Goal: Transaction & Acquisition: Purchase product/service

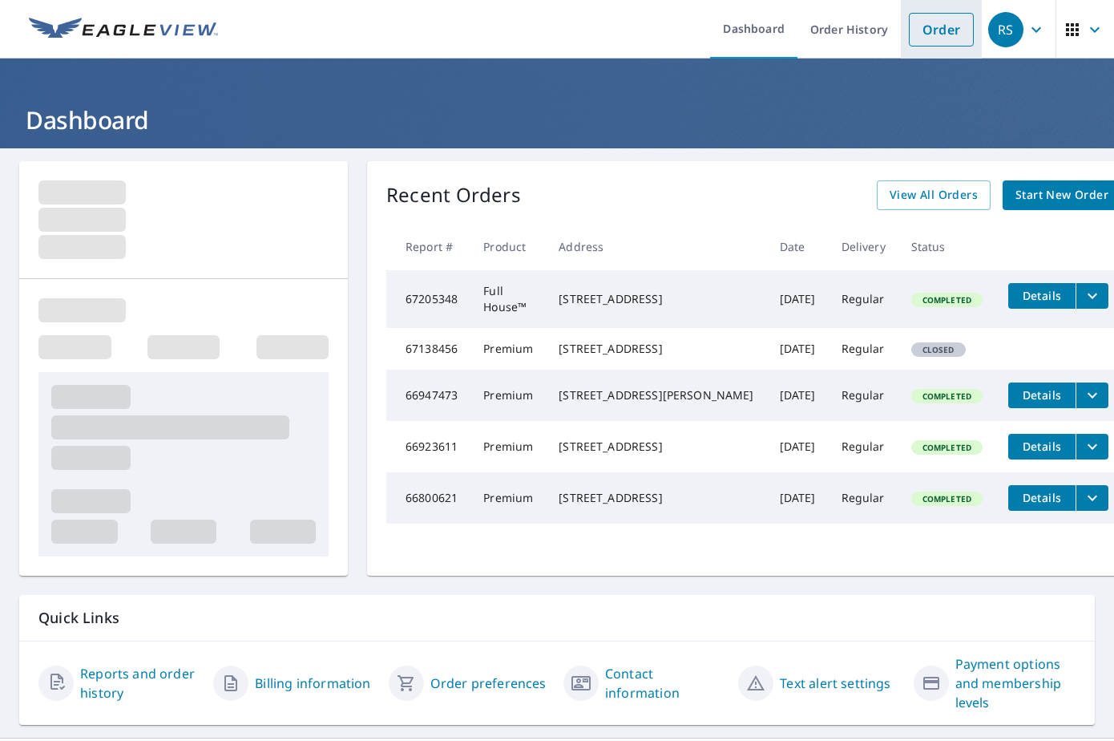
click at [945, 34] on link "Order" at bounding box center [941, 30] width 65 height 34
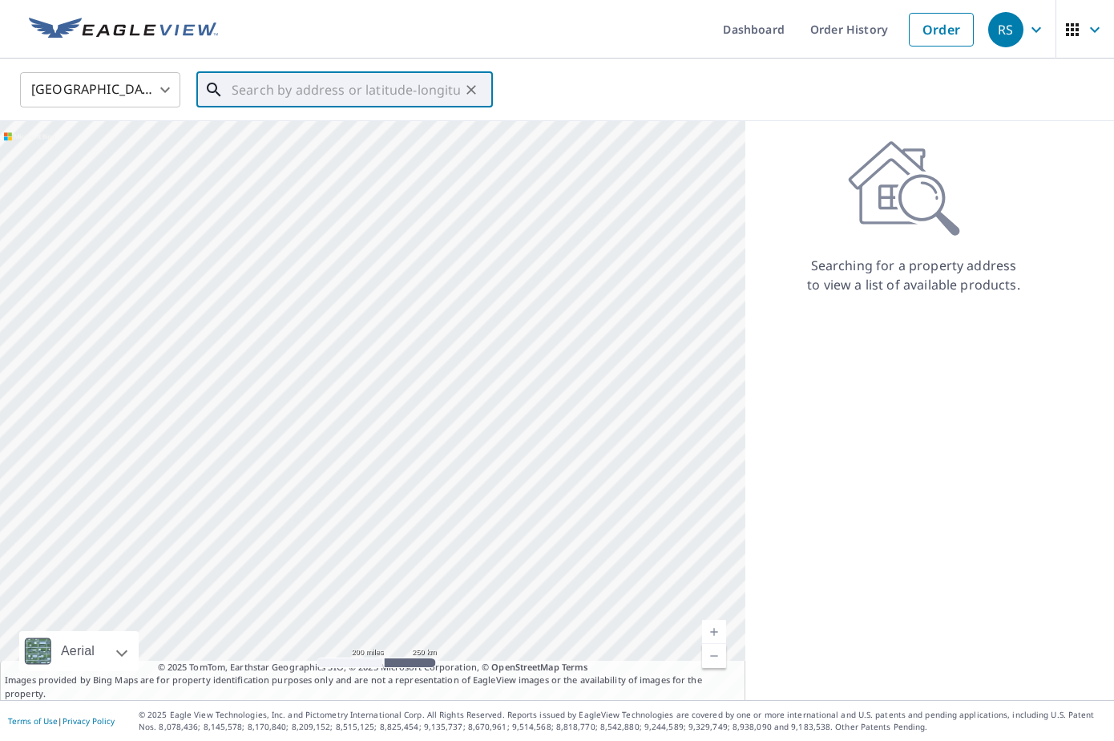
click at [278, 87] on input "text" at bounding box center [346, 89] width 229 height 45
click at [284, 148] on p "[GEOGRAPHIC_DATA]" at bounding box center [355, 154] width 252 height 16
type input "[STREET_ADDRESS][PERSON_NAME]"
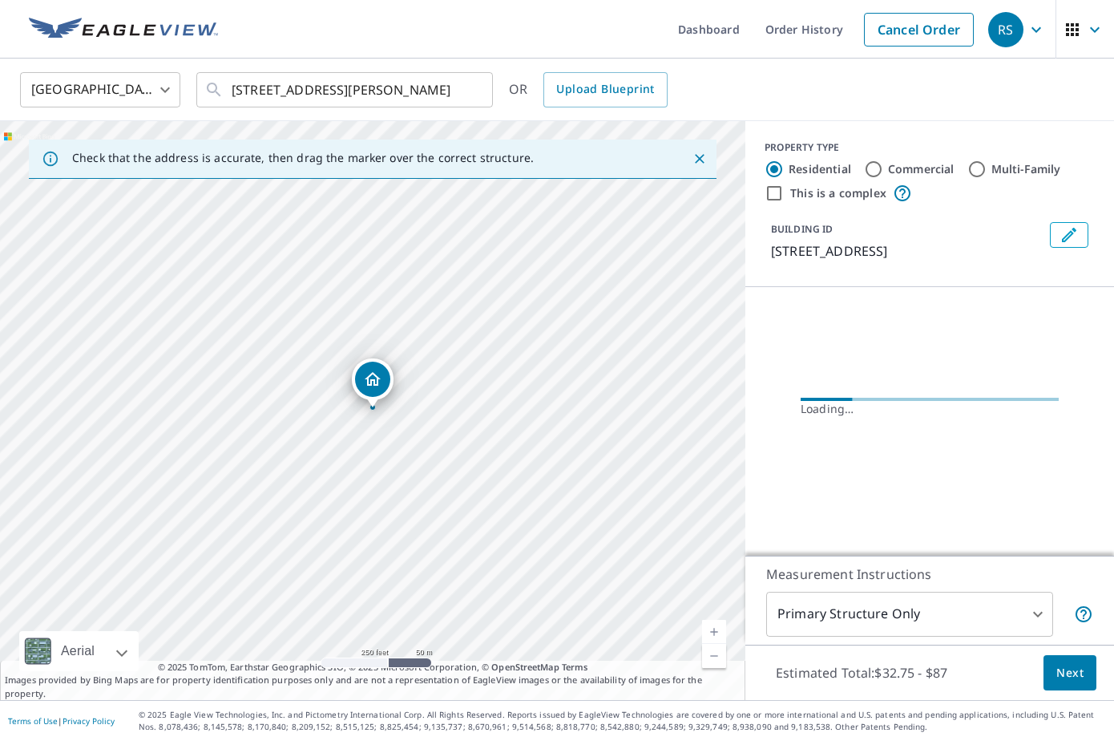
click at [714, 628] on link "Current Level 17, Zoom In" at bounding box center [714, 632] width 24 height 24
click at [714, 628] on link "Current Level 18, Zoom In" at bounding box center [714, 632] width 24 height 24
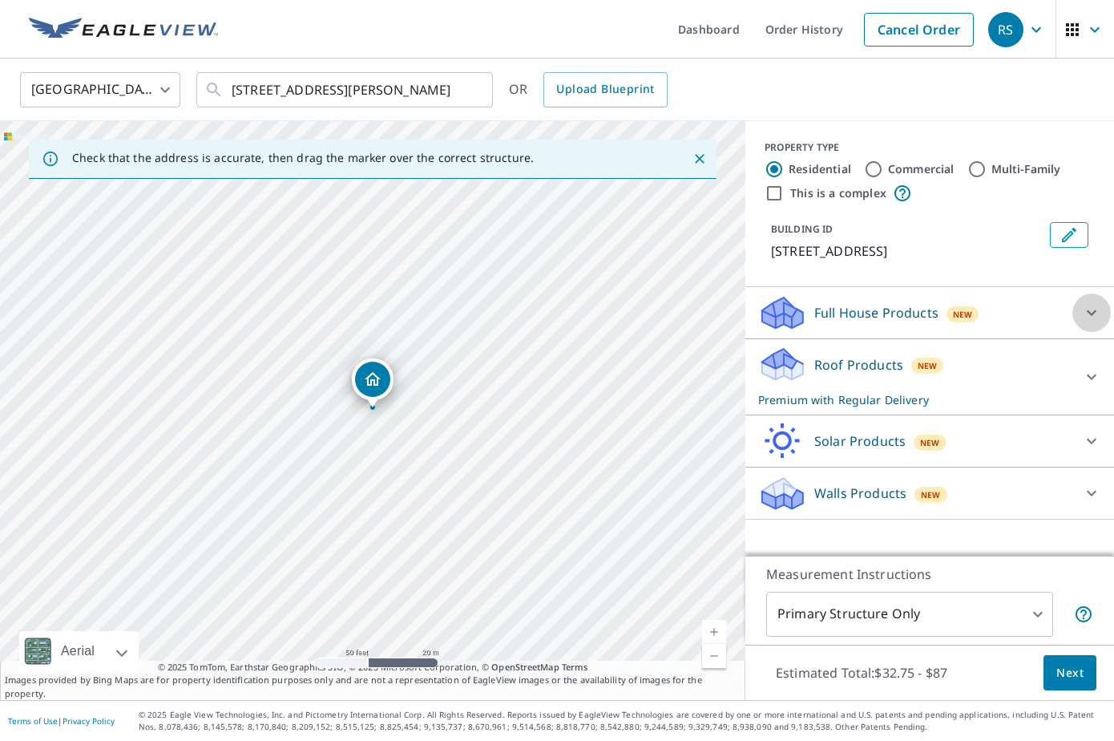
click at [1085, 310] on icon at bounding box center [1091, 312] width 19 height 19
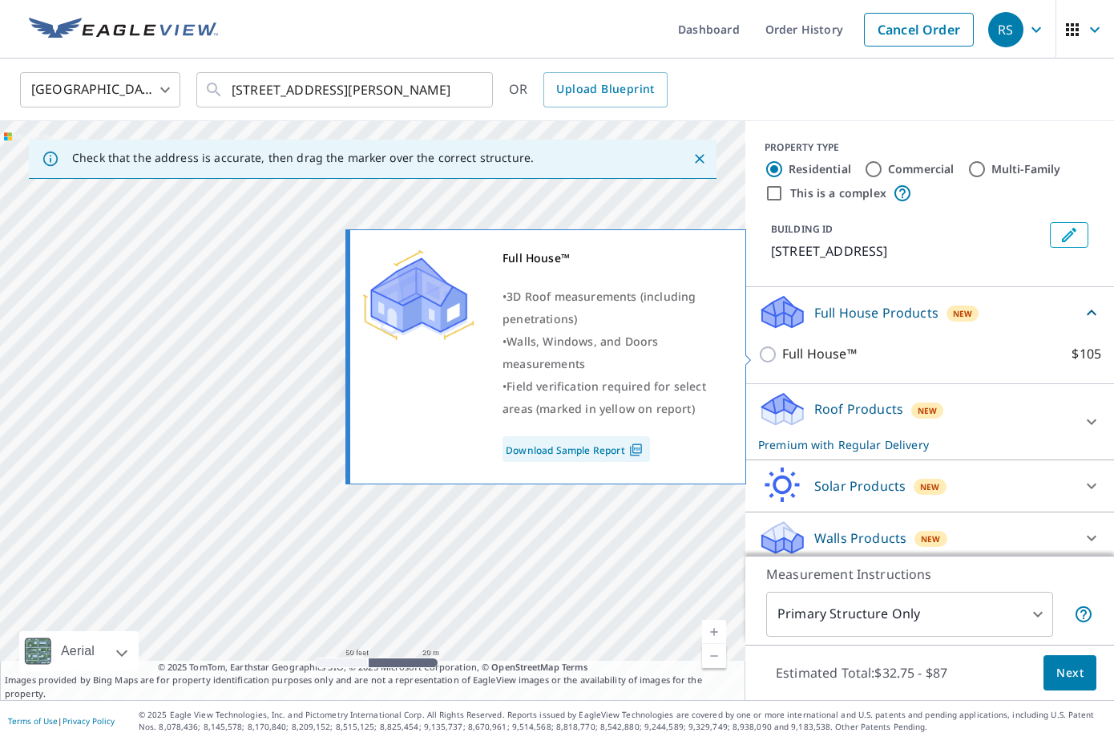
click at [770, 353] on input "Full House™ $105" at bounding box center [770, 354] width 24 height 19
checkbox input "true"
checkbox input "false"
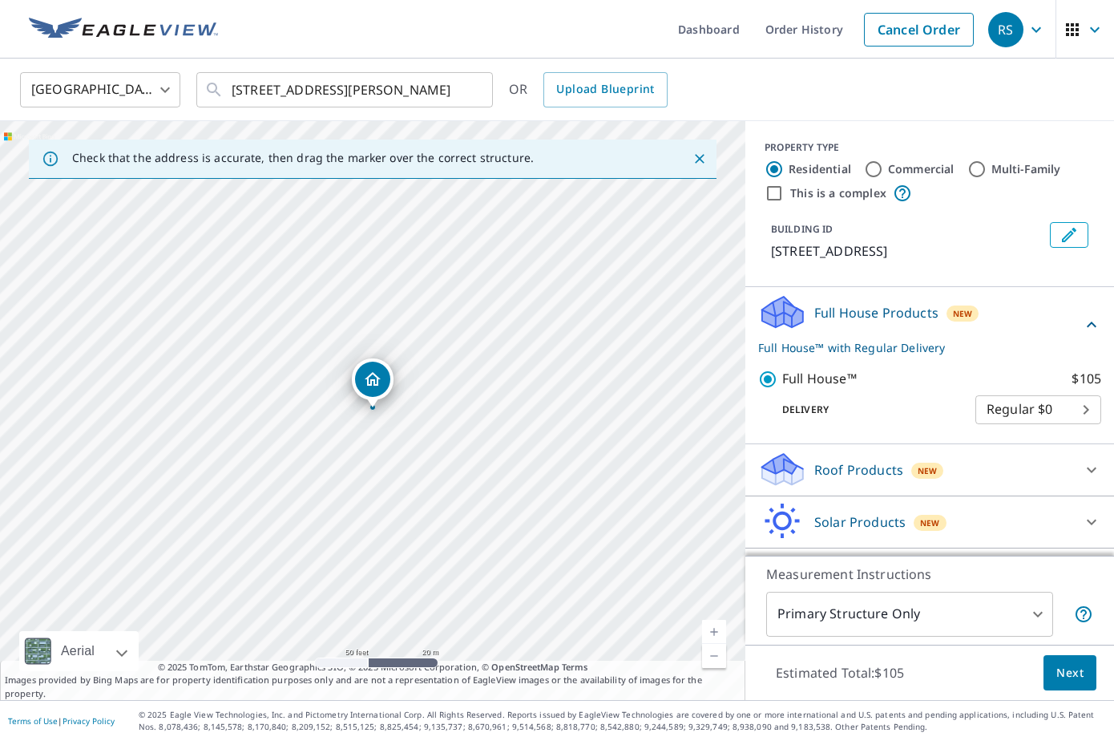
scroll to position [45, 0]
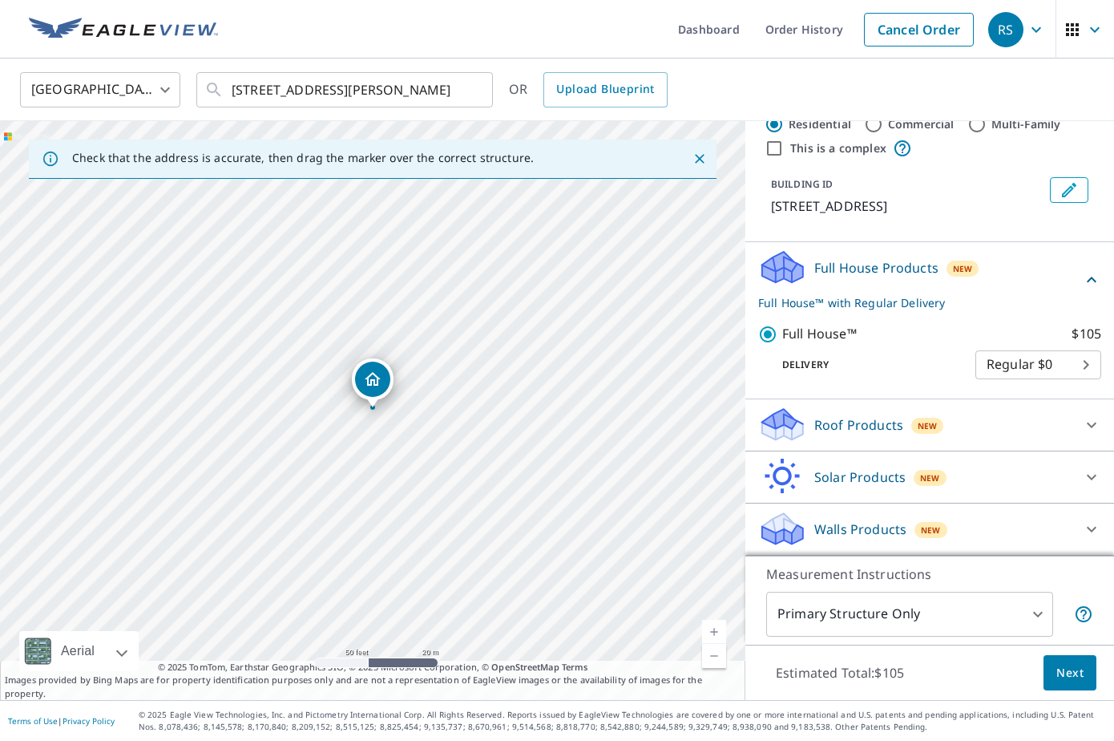
click at [1097, 426] on icon at bounding box center [1091, 424] width 19 height 19
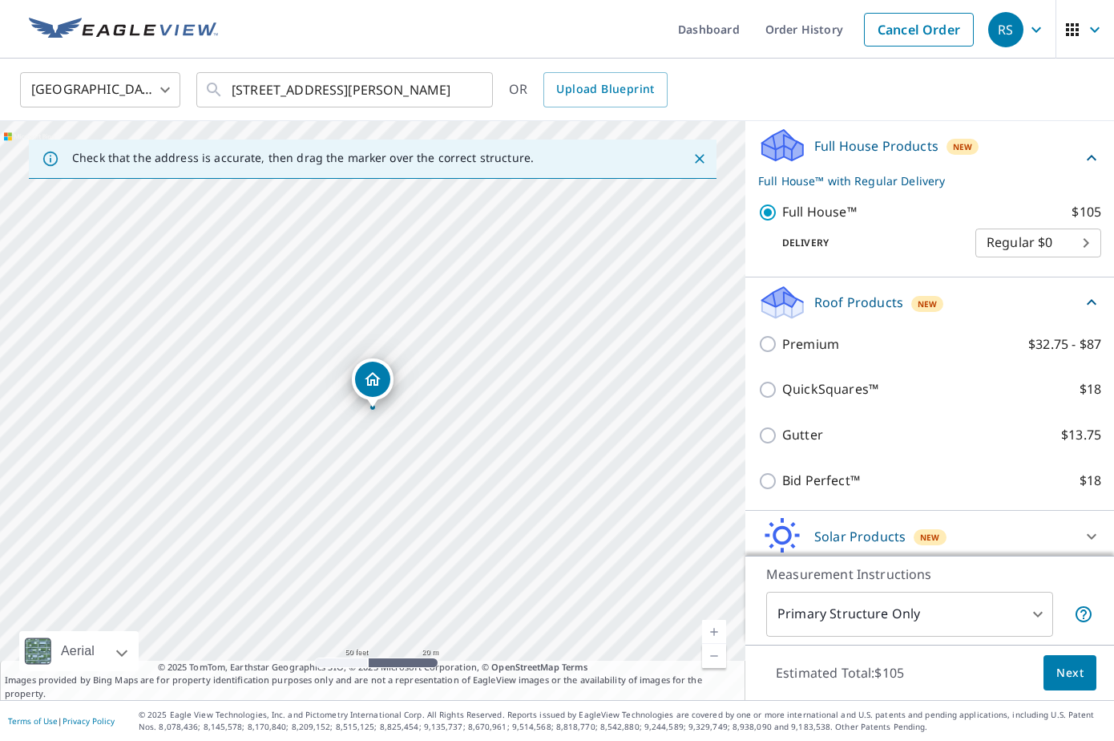
scroll to position [172, 0]
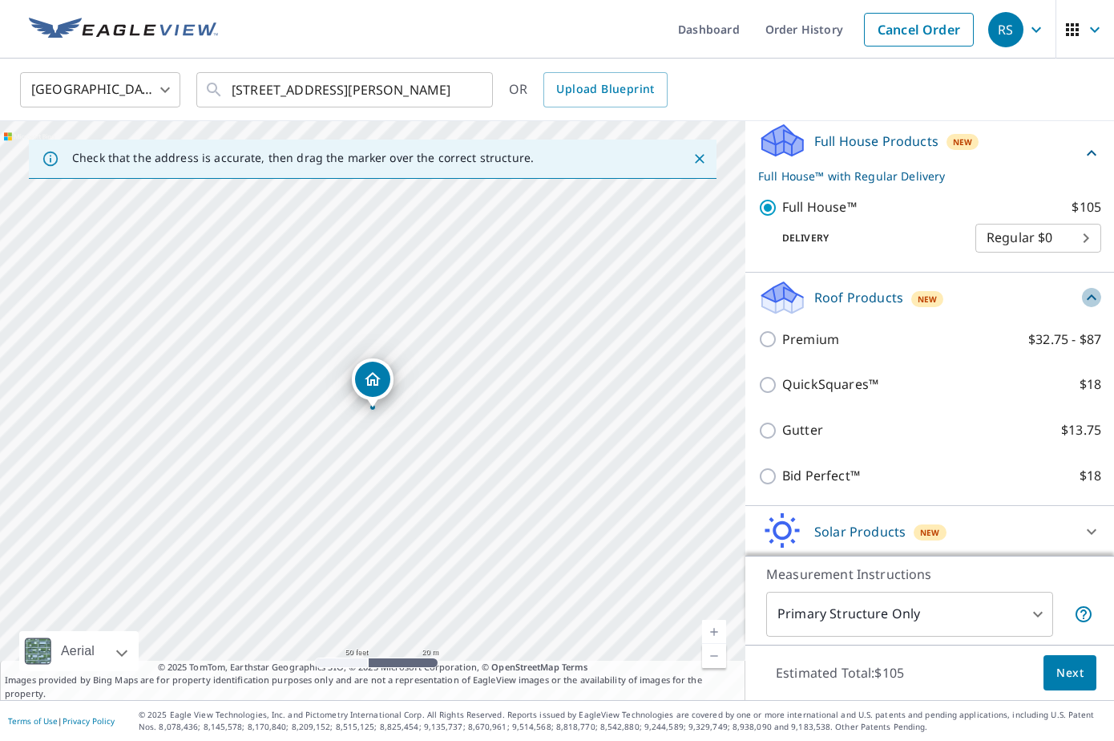
click at [1094, 299] on icon at bounding box center [1091, 297] width 19 height 19
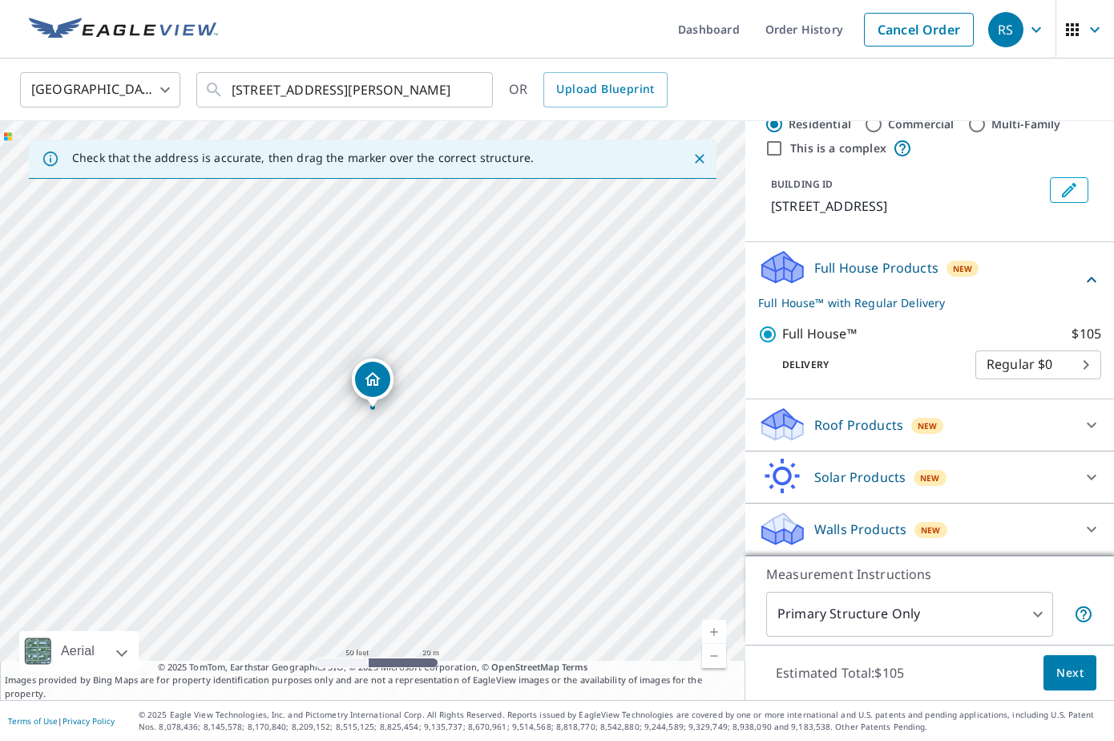
scroll to position [45, 0]
click at [1072, 672] on span "Next" at bounding box center [1070, 673] width 27 height 20
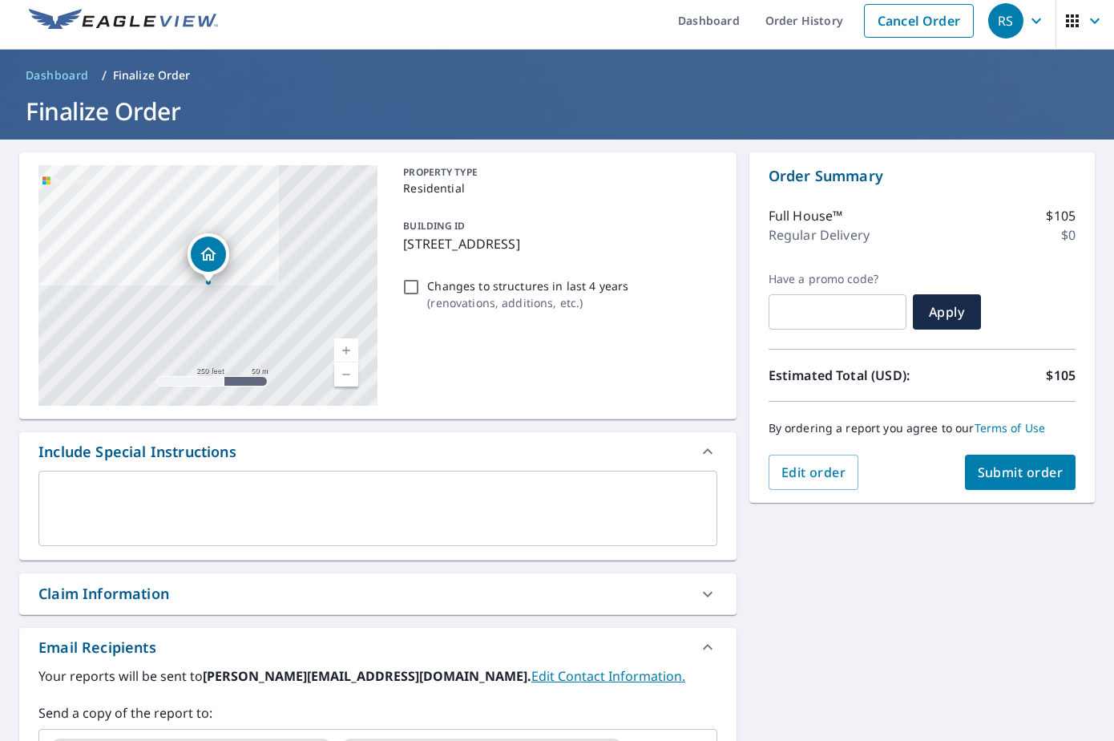
scroll to position [1, 0]
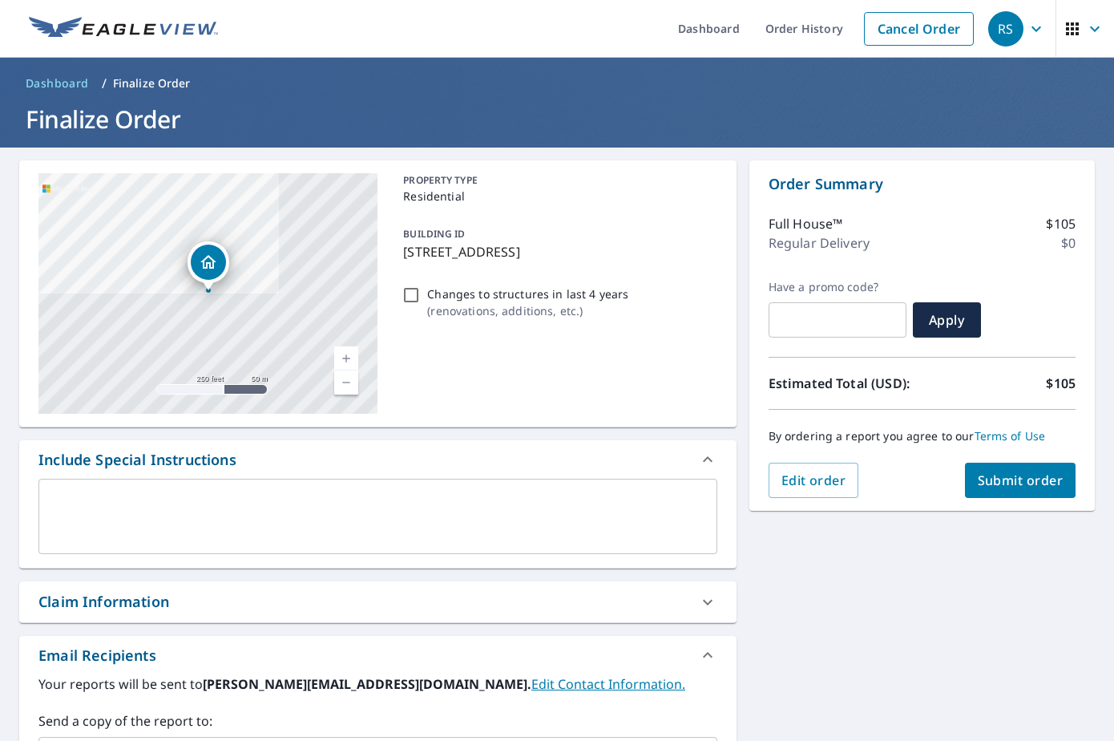
click at [1010, 481] on span "Submit order" at bounding box center [1021, 480] width 86 height 18
checkbox input "true"
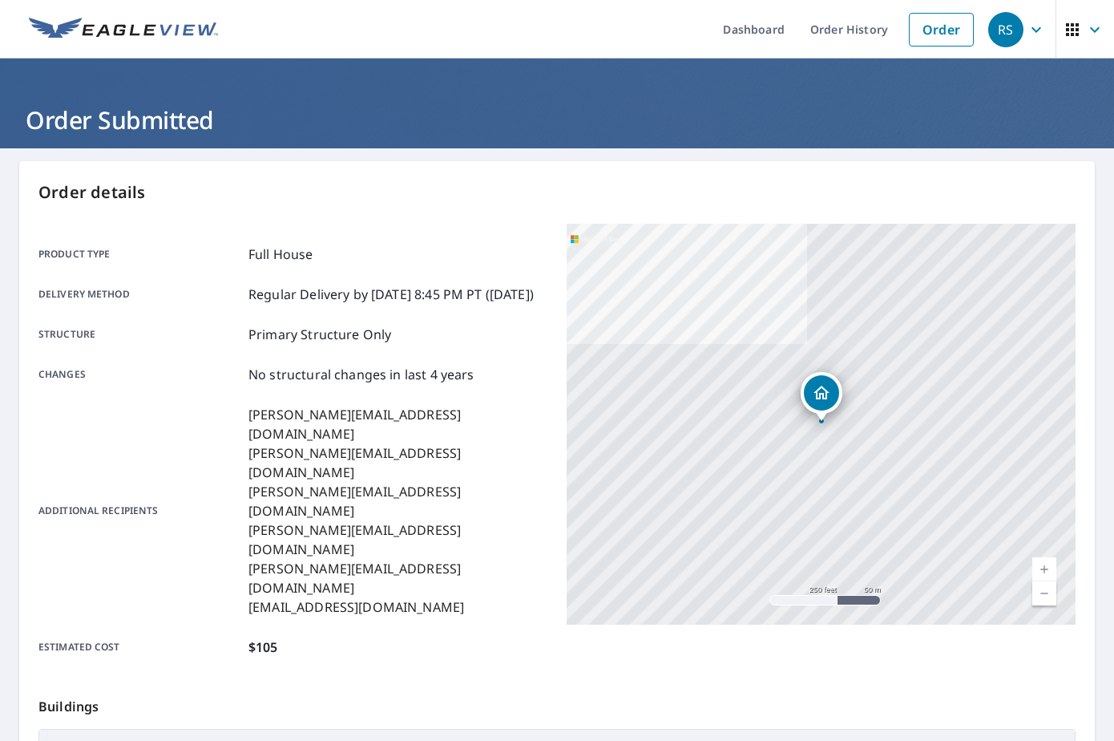
click at [1038, 30] on icon "button" at bounding box center [1036, 29] width 19 height 19
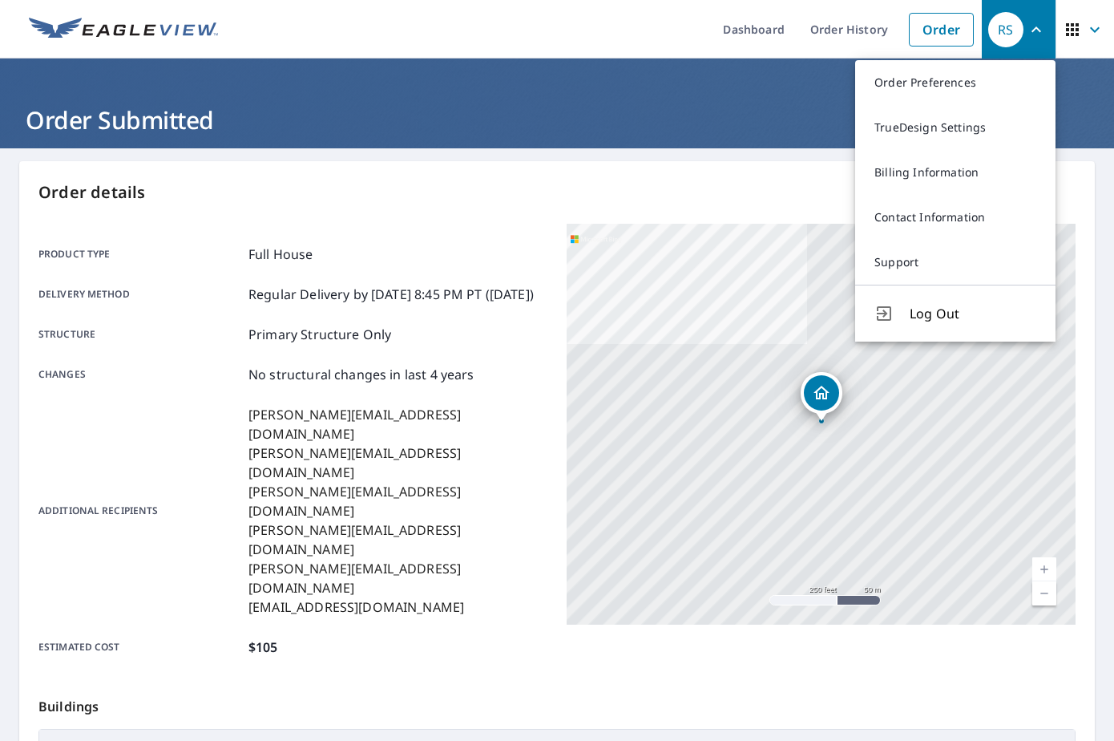
click at [750, 192] on p "Order details" at bounding box center [556, 192] width 1037 height 24
